Goal: Task Accomplishment & Management: Manage account settings

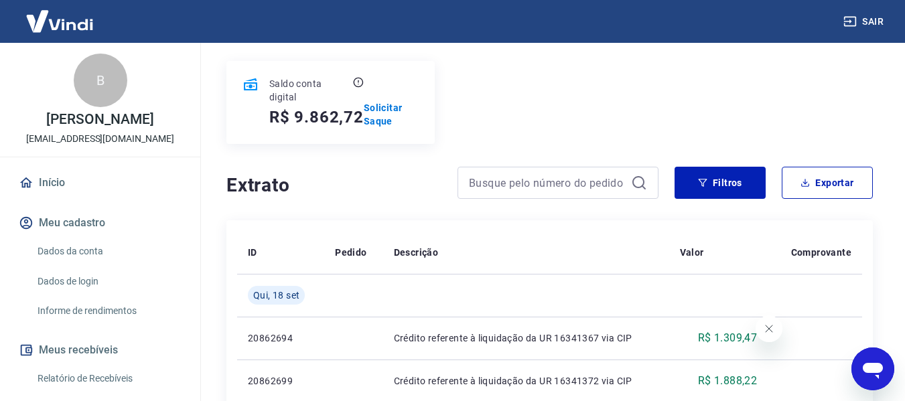
scroll to position [67, 0]
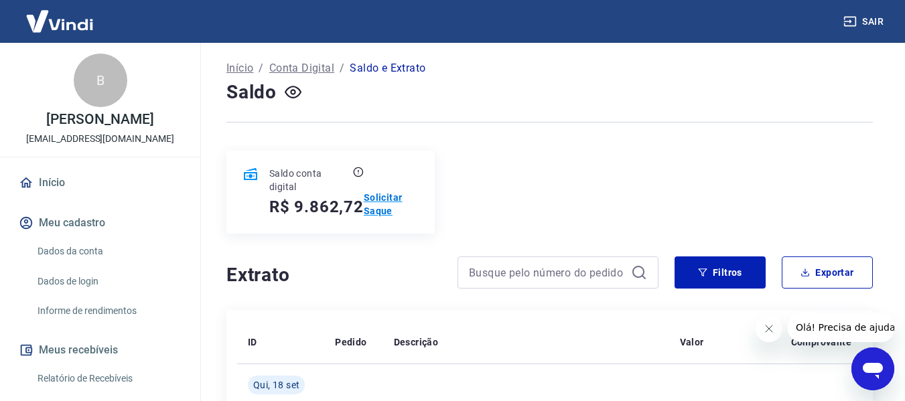
click at [378, 196] on p "Solicitar Saque" at bounding box center [391, 204] width 55 height 27
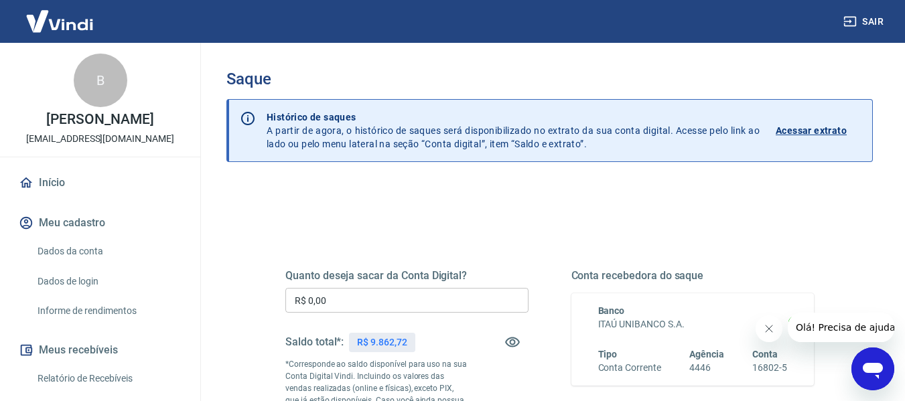
click at [344, 299] on input "R$ 0,00" at bounding box center [406, 300] width 243 height 25
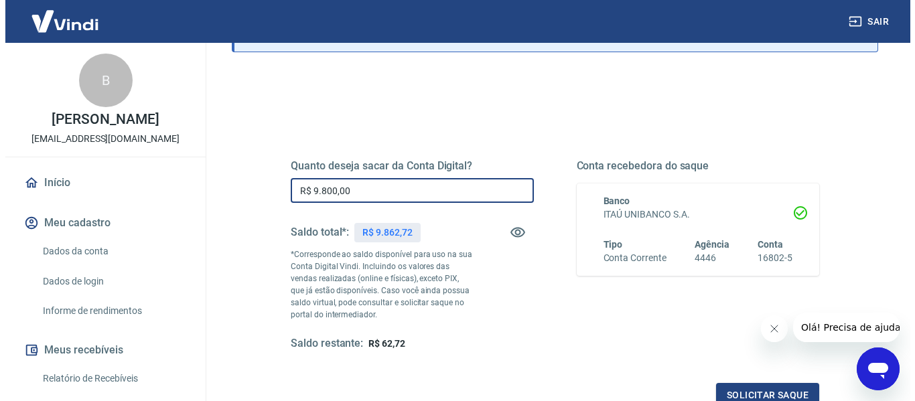
scroll to position [273, 0]
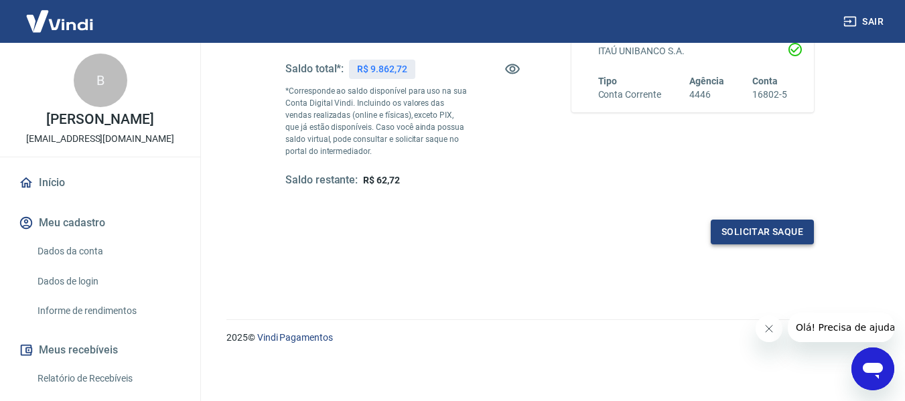
type input "R$ 9.800,00"
click at [775, 228] on button "Solicitar saque" at bounding box center [761, 232] width 103 height 25
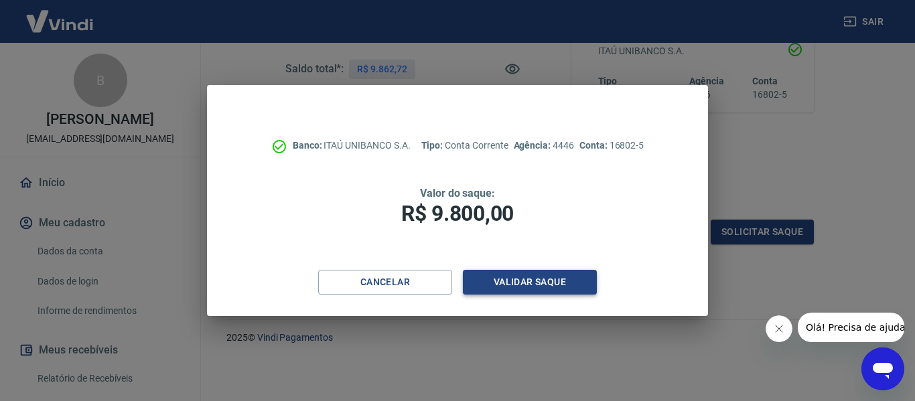
click at [510, 284] on button "Validar saque" at bounding box center [530, 282] width 134 height 25
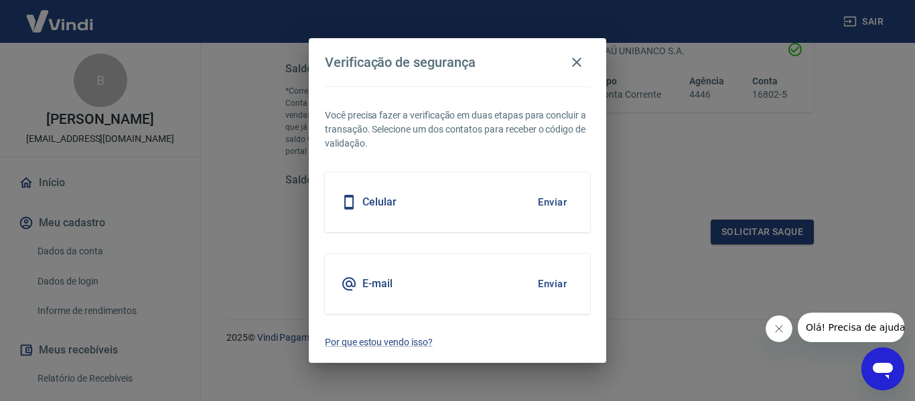
click at [543, 197] on button "Enviar" at bounding box center [552, 202] width 44 height 28
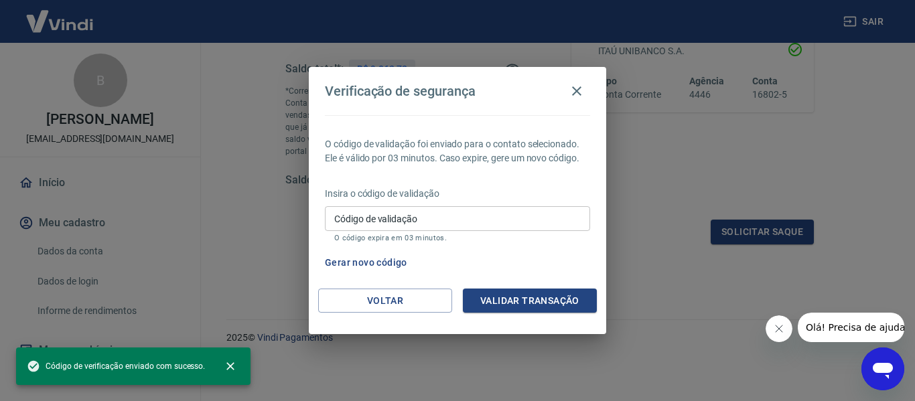
click at [386, 216] on div "Código de validação Código de validação O código expira em 03 minutos." at bounding box center [457, 224] width 265 height 36
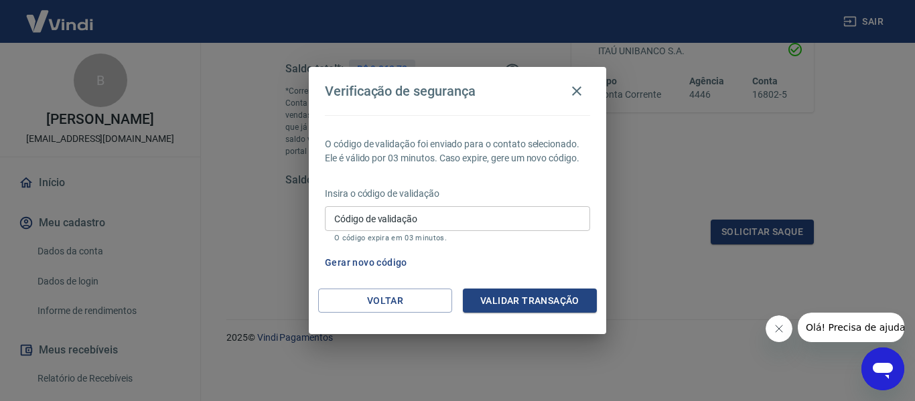
click at [520, 249] on div "O código de validação foi enviado para o contato selecionado. Ele é válido por …" at bounding box center [457, 201] width 297 height 173
click at [381, 266] on button "Gerar novo código" at bounding box center [365, 262] width 93 height 25
click at [367, 304] on button "Voltar" at bounding box center [385, 301] width 134 height 25
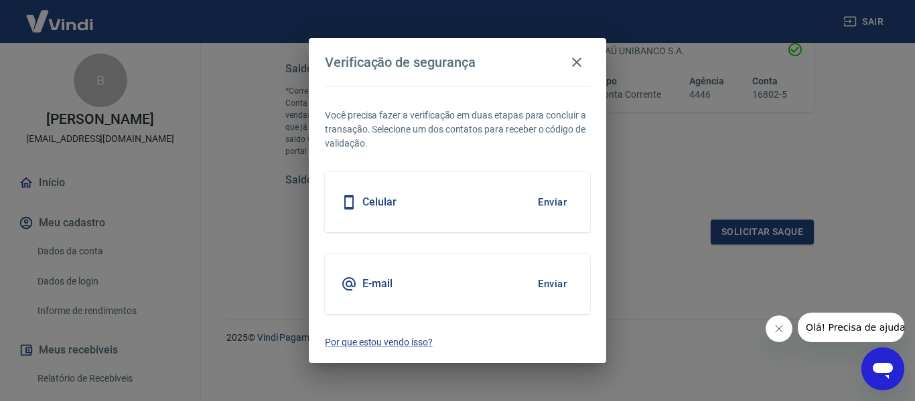
click at [551, 279] on button "Enviar" at bounding box center [552, 284] width 44 height 28
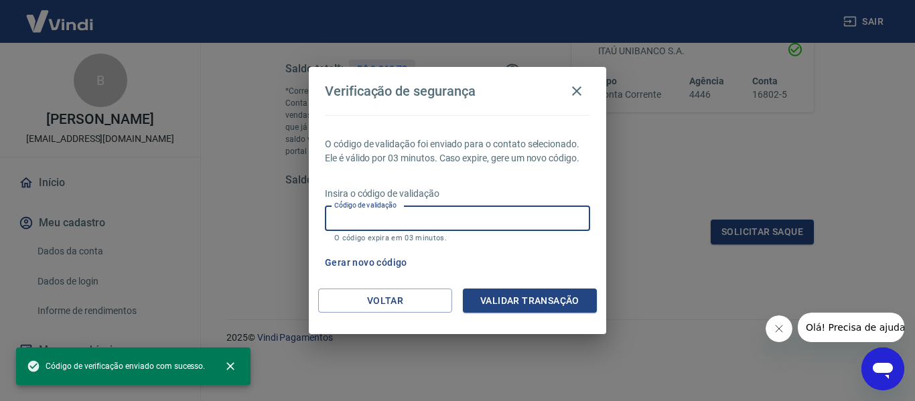
click at [435, 215] on input "Código de validação" at bounding box center [457, 218] width 265 height 25
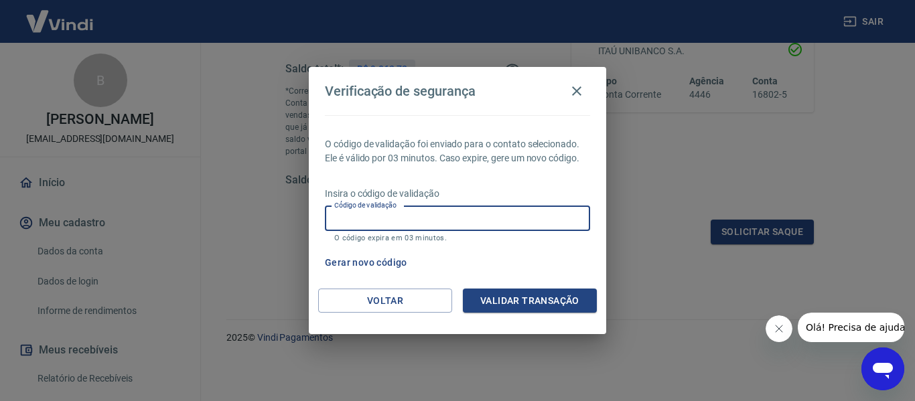
paste input "275328"
type input "275328"
click at [522, 295] on button "Validar transação" at bounding box center [530, 301] width 134 height 25
